Goal: Task Accomplishment & Management: Use online tool/utility

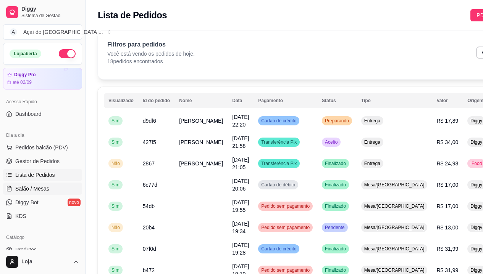
click at [37, 189] on span "Salão / Mesas" at bounding box center [32, 189] width 34 height 8
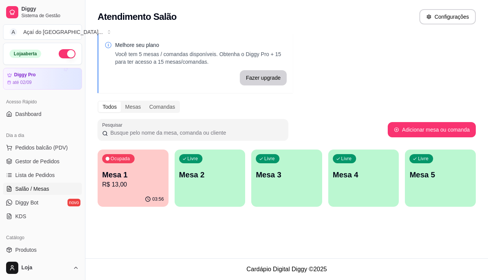
click at [193, 179] on p "Mesa 2" at bounding box center [210, 174] width 62 height 11
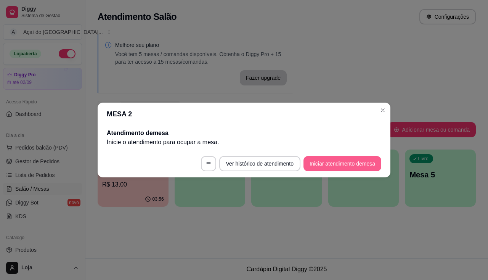
click at [339, 168] on button "Iniciar atendimento de mesa" at bounding box center [343, 163] width 78 height 15
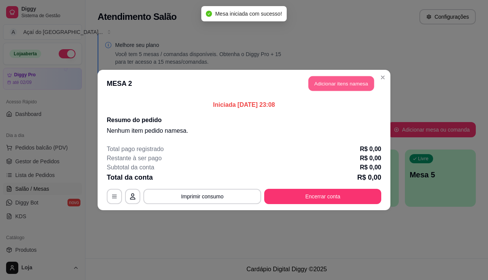
click at [337, 86] on button "Adicionar itens na mesa" at bounding box center [342, 83] width 66 height 15
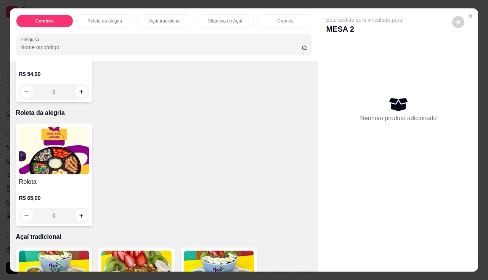
scroll to position [382, 0]
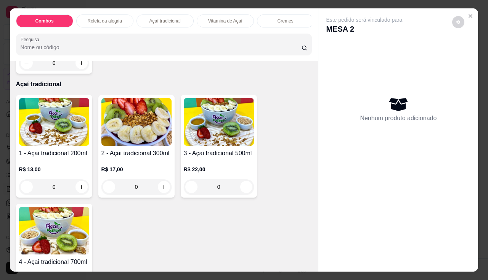
click at [224, 130] on img at bounding box center [219, 122] width 70 height 48
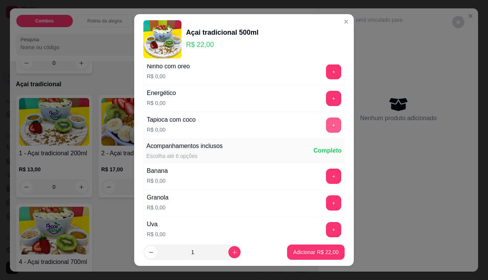
scroll to position [153, 0]
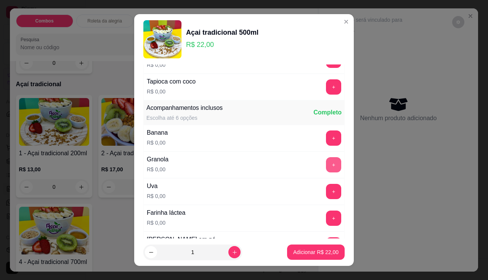
click at [326, 166] on button "+" at bounding box center [333, 164] width 15 height 15
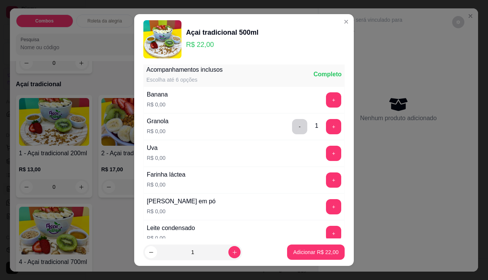
scroll to position [229, 0]
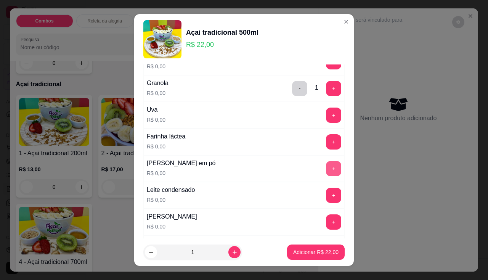
click at [326, 170] on button "+" at bounding box center [333, 168] width 15 height 15
click at [327, 196] on button "+" at bounding box center [334, 195] width 15 height 15
click at [326, 144] on button "+" at bounding box center [333, 141] width 15 height 15
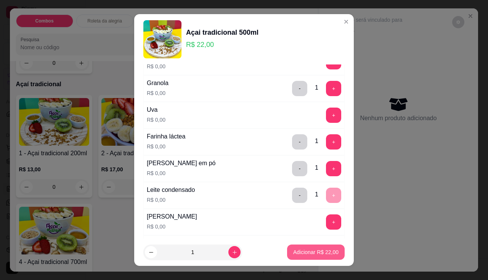
click at [312, 257] on button "Adicionar R$ 22,00" at bounding box center [316, 252] width 58 height 15
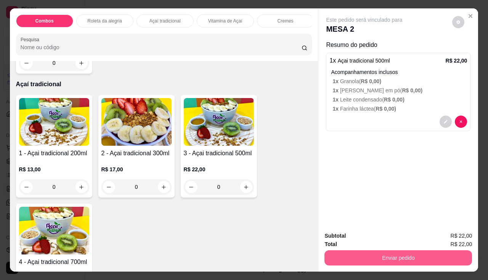
click at [378, 252] on button "Enviar pedido" at bounding box center [399, 257] width 148 height 15
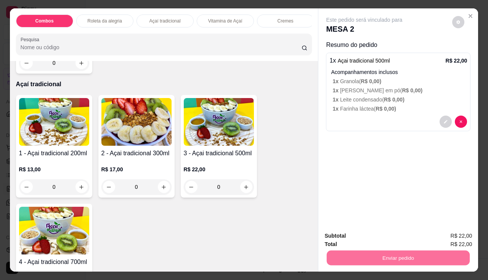
click at [366, 235] on button "Não registrar e enviar pedido" at bounding box center [373, 236] width 77 height 14
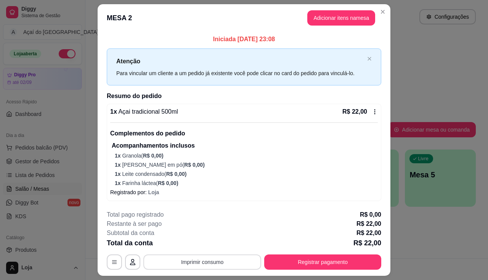
click at [218, 267] on button "Imprimir consumo" at bounding box center [202, 262] width 118 height 15
click at [213, 260] on button "Imprimir consumo" at bounding box center [202, 262] width 118 height 15
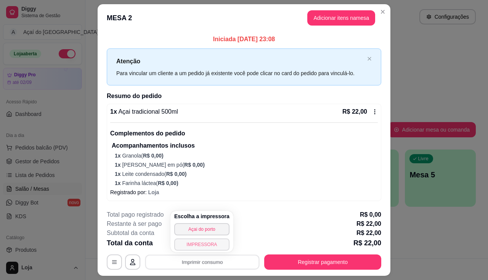
click at [208, 246] on button "IMPRESSORA" at bounding box center [201, 244] width 55 height 12
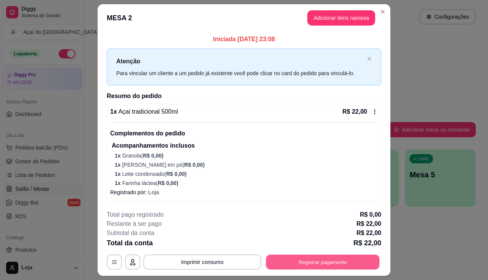
click at [342, 256] on button "Registrar pagamento" at bounding box center [323, 262] width 114 height 15
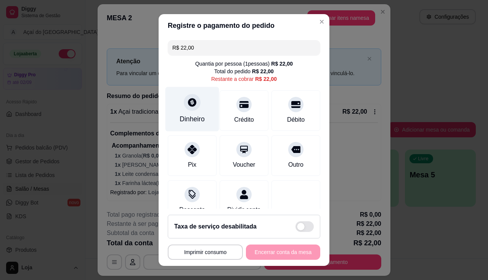
click at [188, 101] on icon at bounding box center [192, 102] width 8 height 8
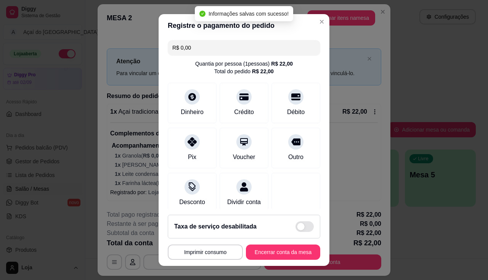
type input "R$ 0,00"
click at [281, 244] on footer "**********" at bounding box center [244, 237] width 171 height 57
click at [286, 249] on button "Encerrar conta da mesa" at bounding box center [283, 252] width 72 height 15
